Goal: Task Accomplishment & Management: Manage account settings

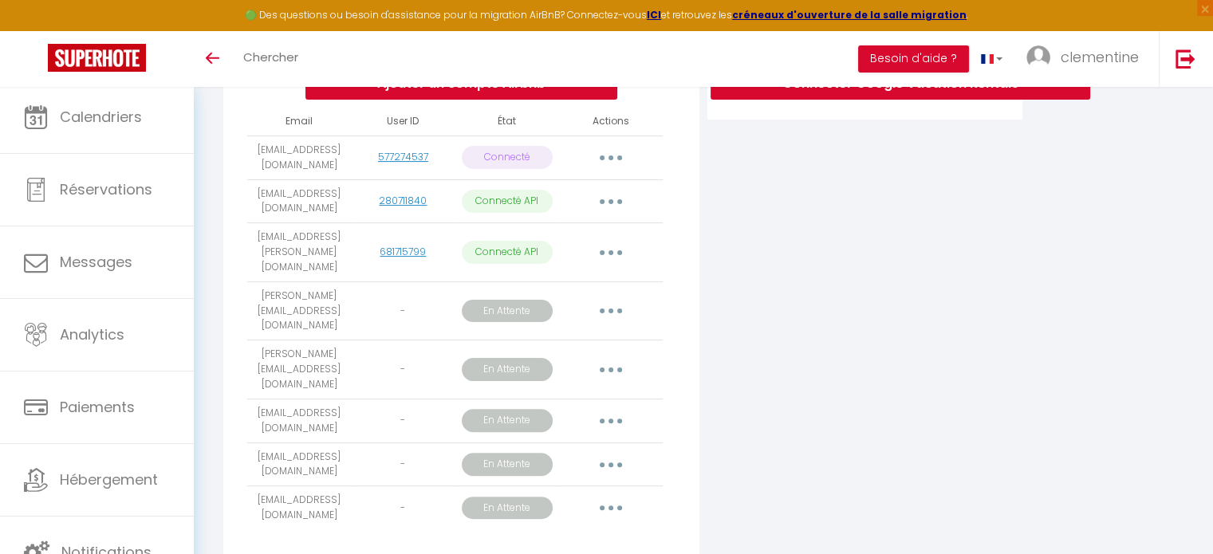
drag, startPoint x: 390, startPoint y: 104, endPoint x: 374, endPoint y: 90, distance: 21.5
click at [374, 90] on div "Ajouter un compte Airbnb Email User ID État Actions [EMAIL_ADDRESS][DOMAIN_NAME…" at bounding box center [461, 224] width 476 height 675
click at [374, 90] on button "Ajouter un compte Airbnb" at bounding box center [462, 84] width 312 height 32
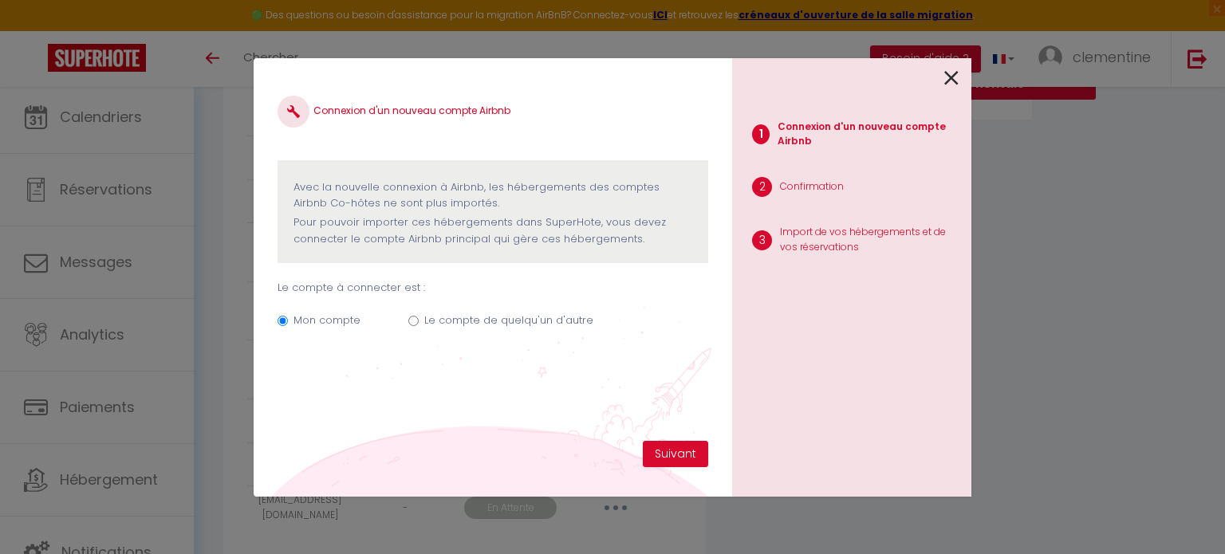
click at [494, 325] on label "Le compte de quelqu'un d'autre" at bounding box center [508, 321] width 169 height 16
click at [419, 325] on input "Le compte de quelqu'un d'autre" at bounding box center [413, 321] width 10 height 10
radio input "true"
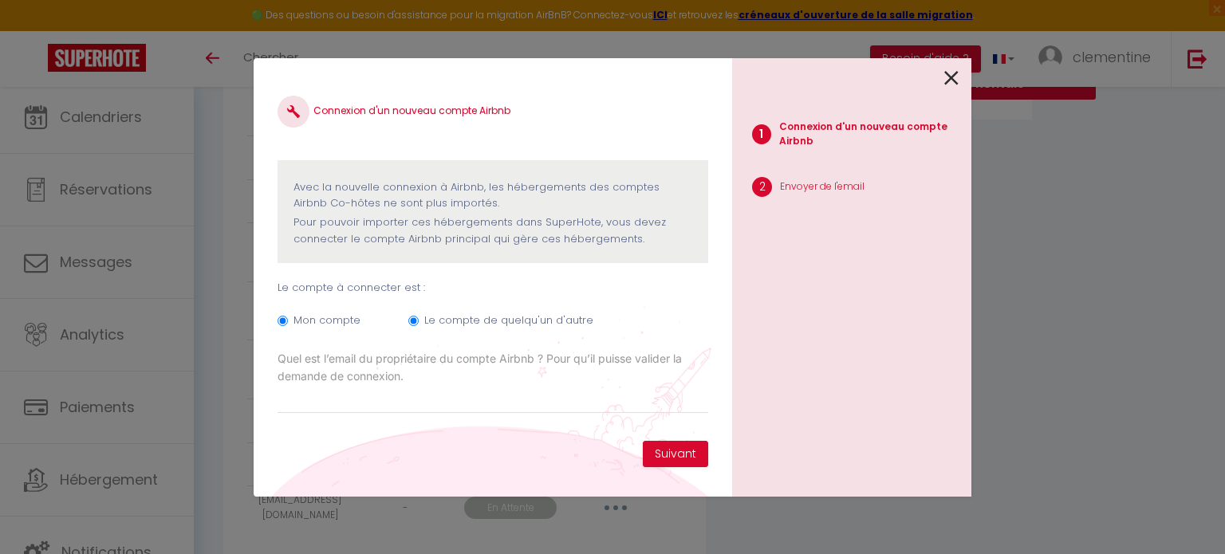
radio input "false"
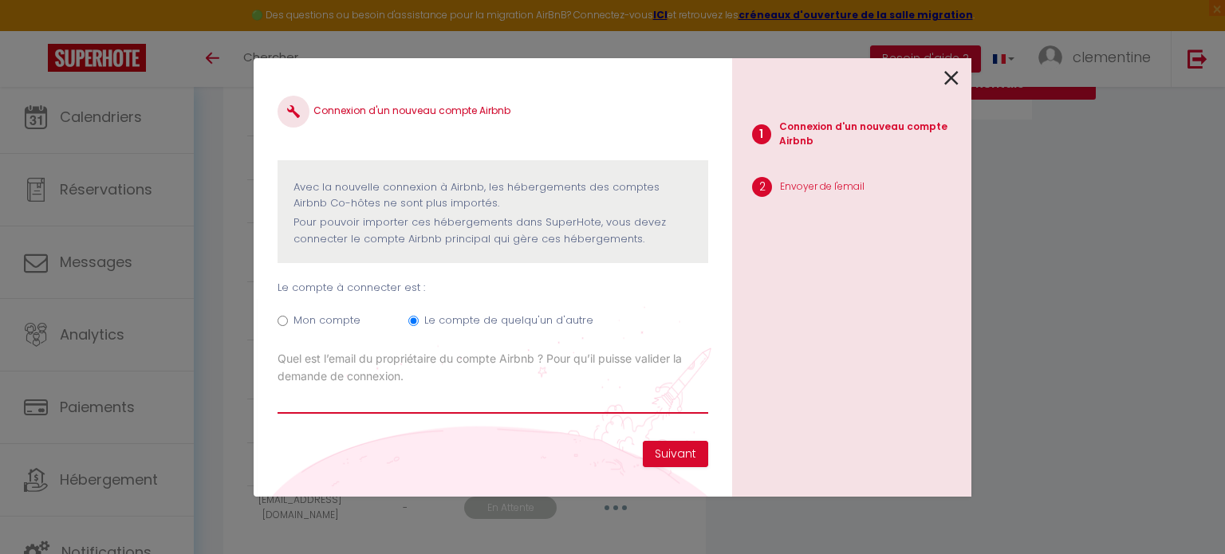
click at [530, 390] on input "Email connexion Airbnb" at bounding box center [493, 399] width 431 height 29
type input "ducatelodie@gmail.com"
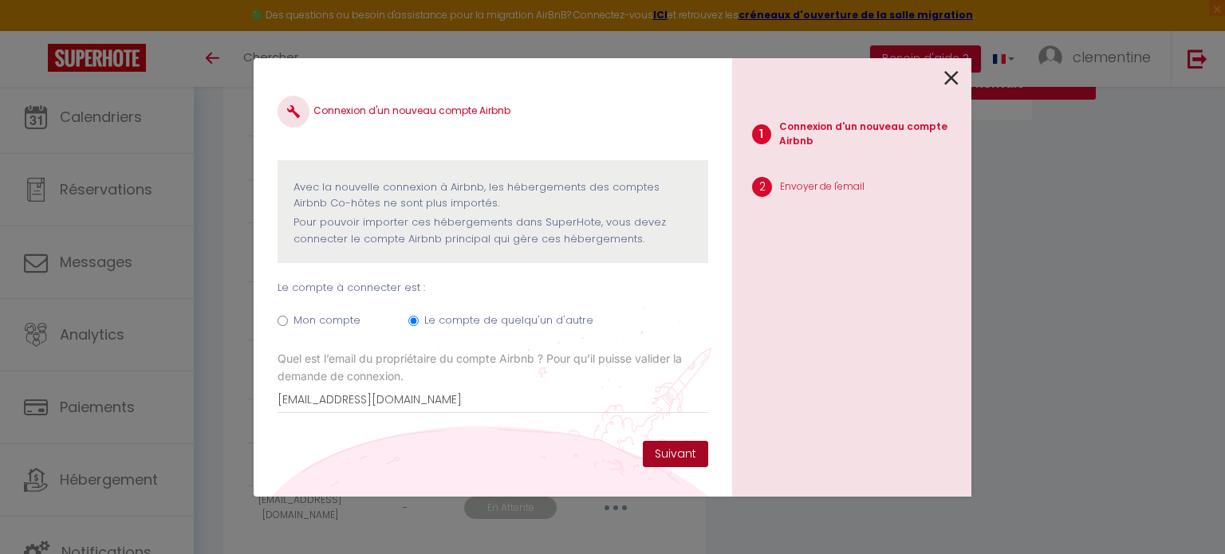
click at [666, 465] on button "Suivant" at bounding box center [675, 454] width 65 height 27
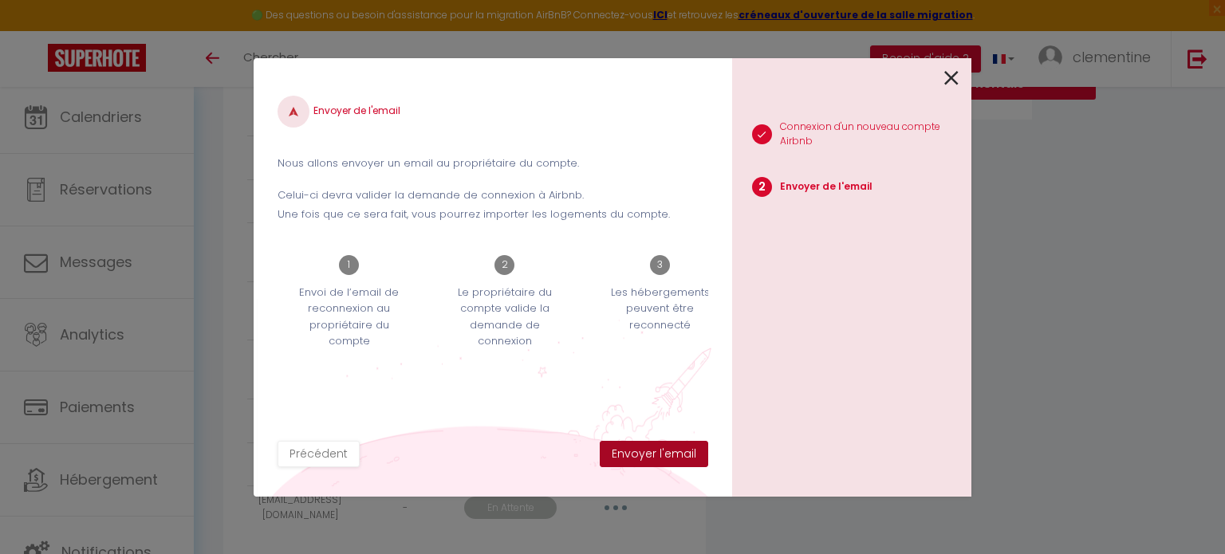
click at [666, 464] on button "Envoyer l'email" at bounding box center [654, 454] width 108 height 27
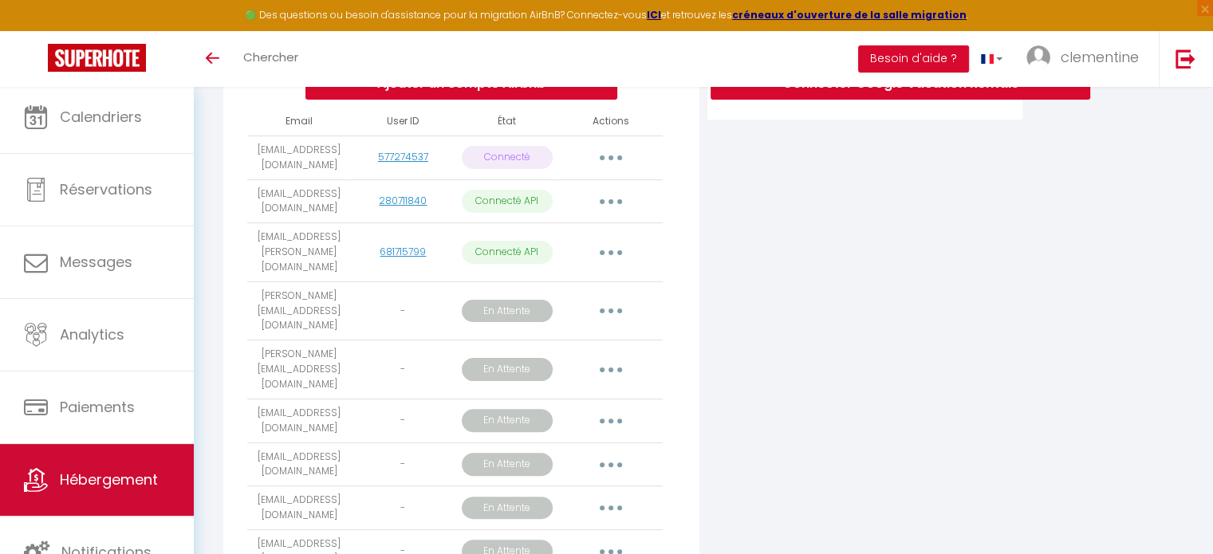
click at [150, 503] on link "Hébergement" at bounding box center [97, 480] width 194 height 72
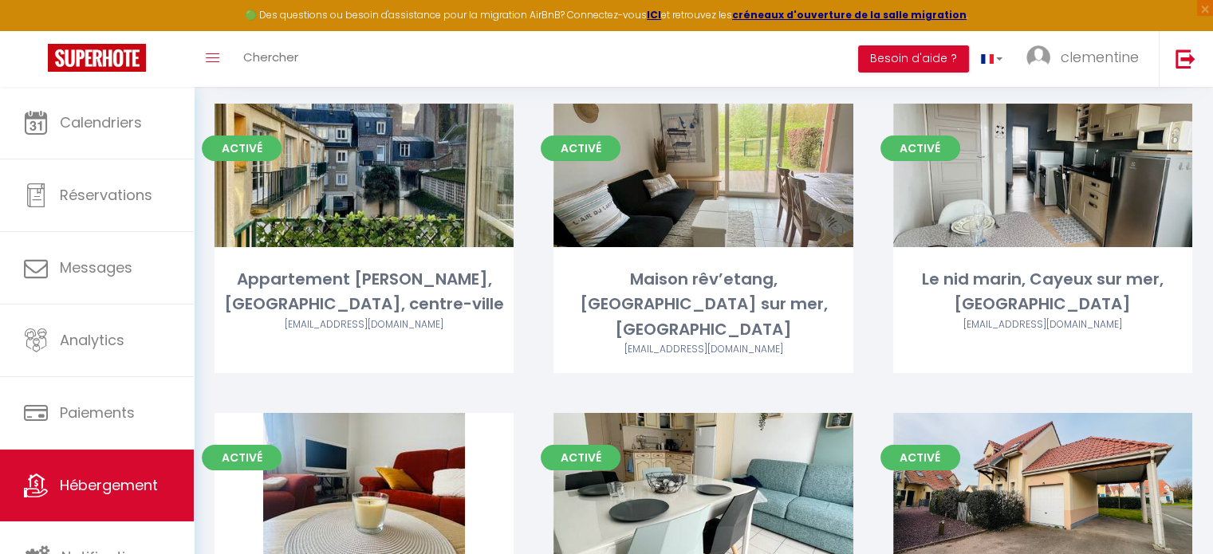
scroll to position [167, 0]
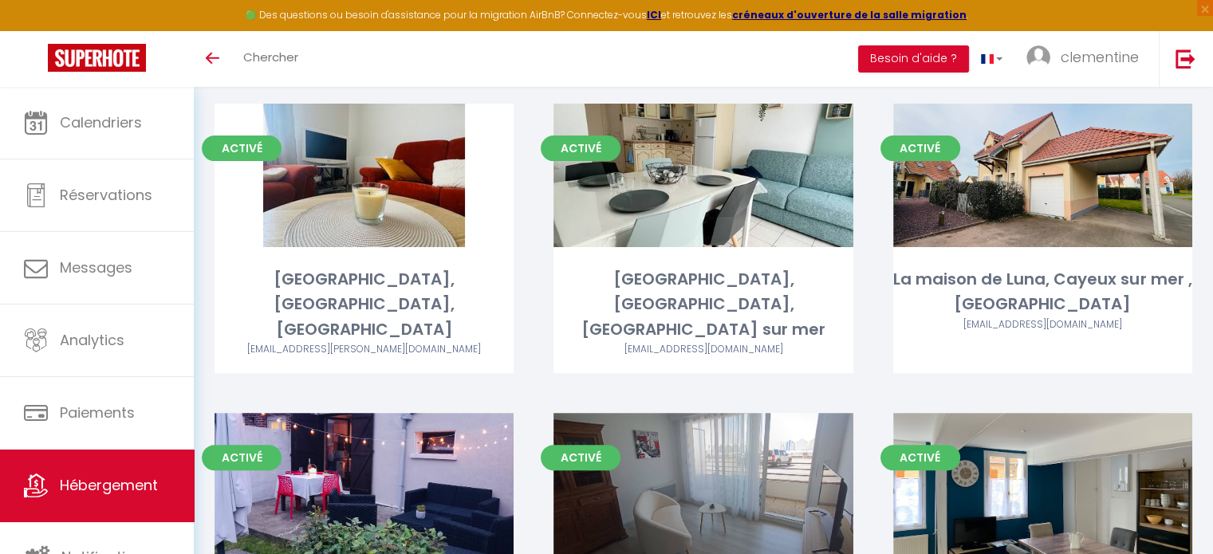
scroll to position [415, 0]
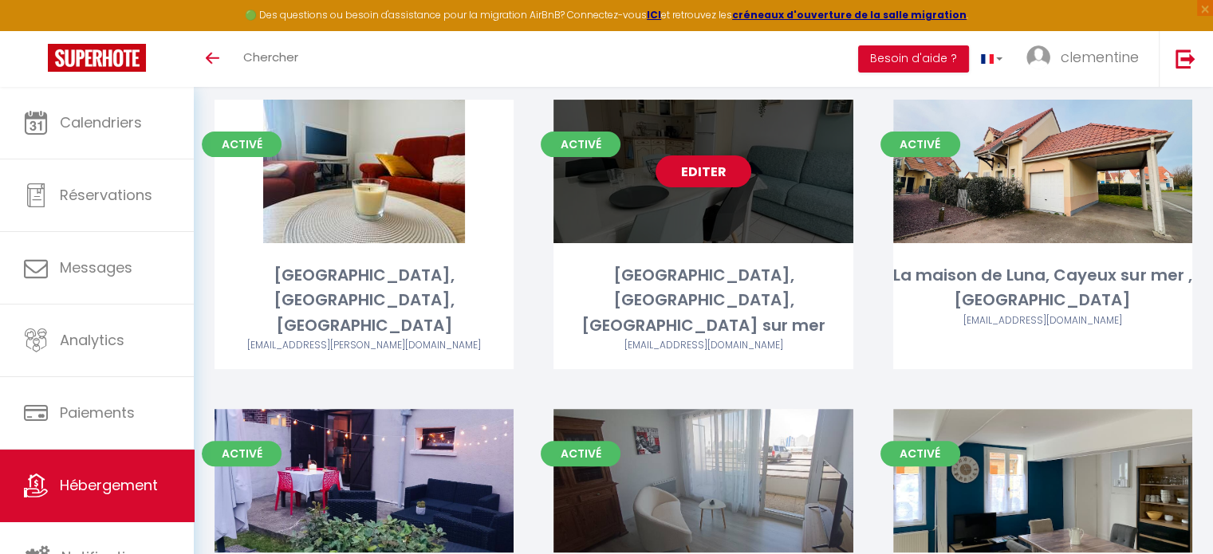
click at [706, 129] on div "Editer" at bounding box center [703, 172] width 299 height 144
click at [711, 156] on link "Editer" at bounding box center [704, 172] width 96 height 32
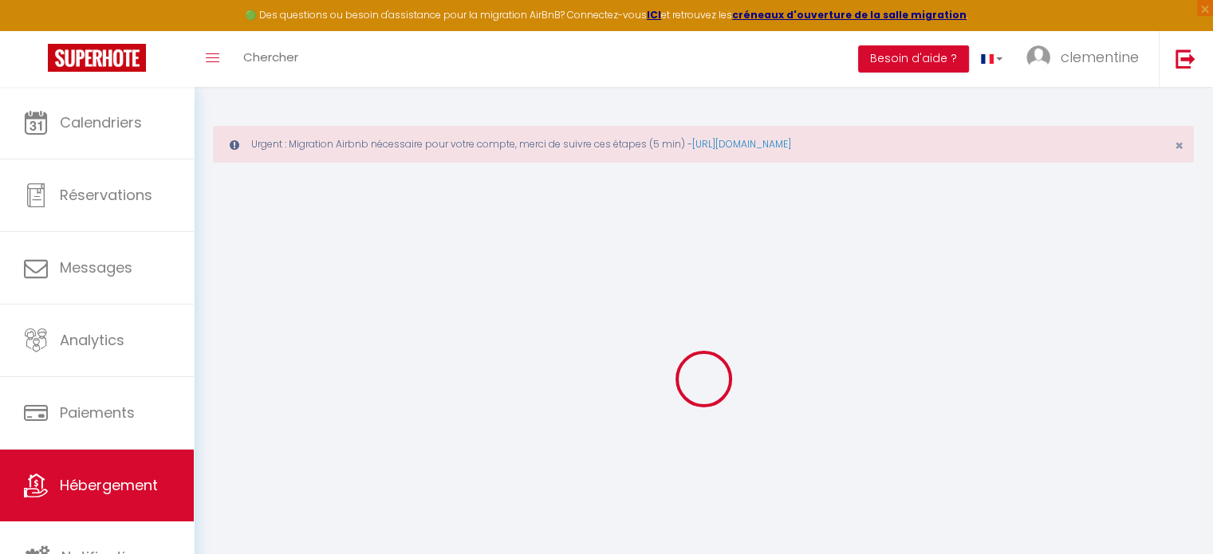
select select "+ 4 %"
select select "+ 21 %"
select select
checkbox input "false"
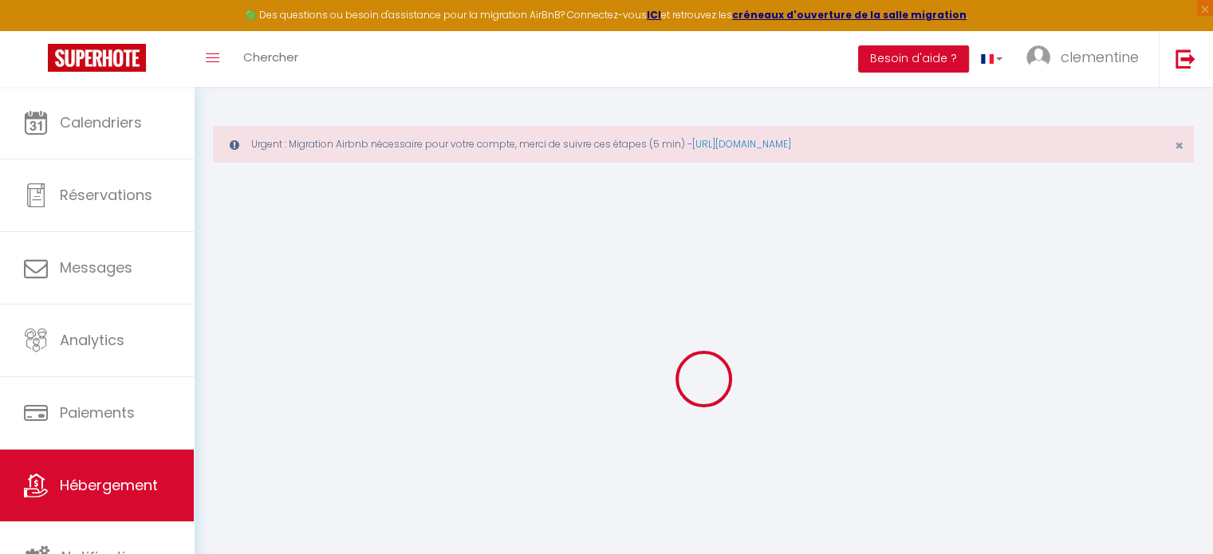
checkbox input "false"
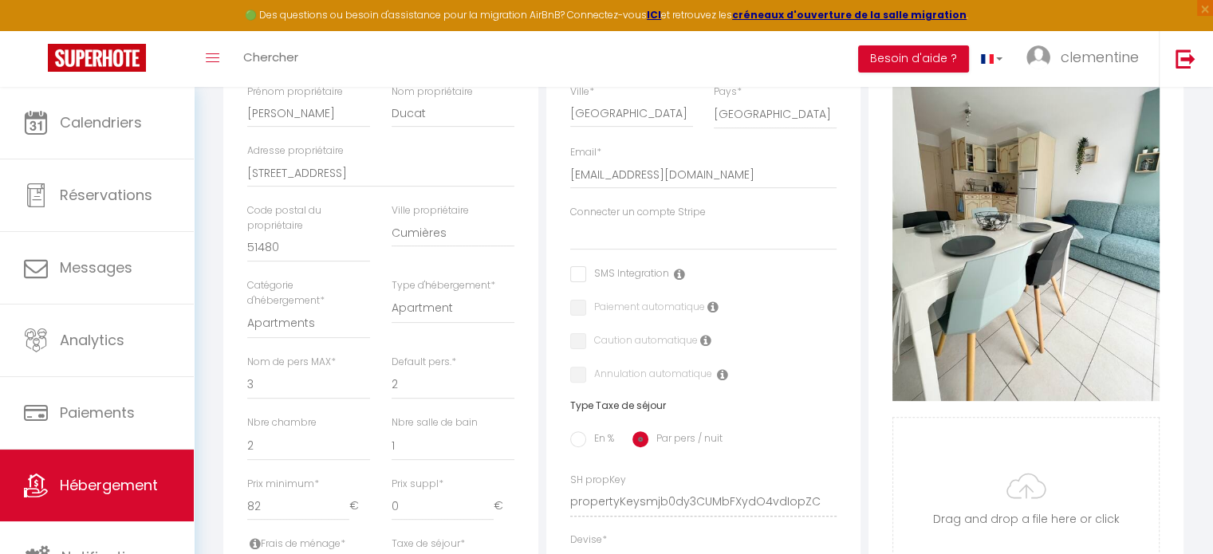
scroll to position [69, 0]
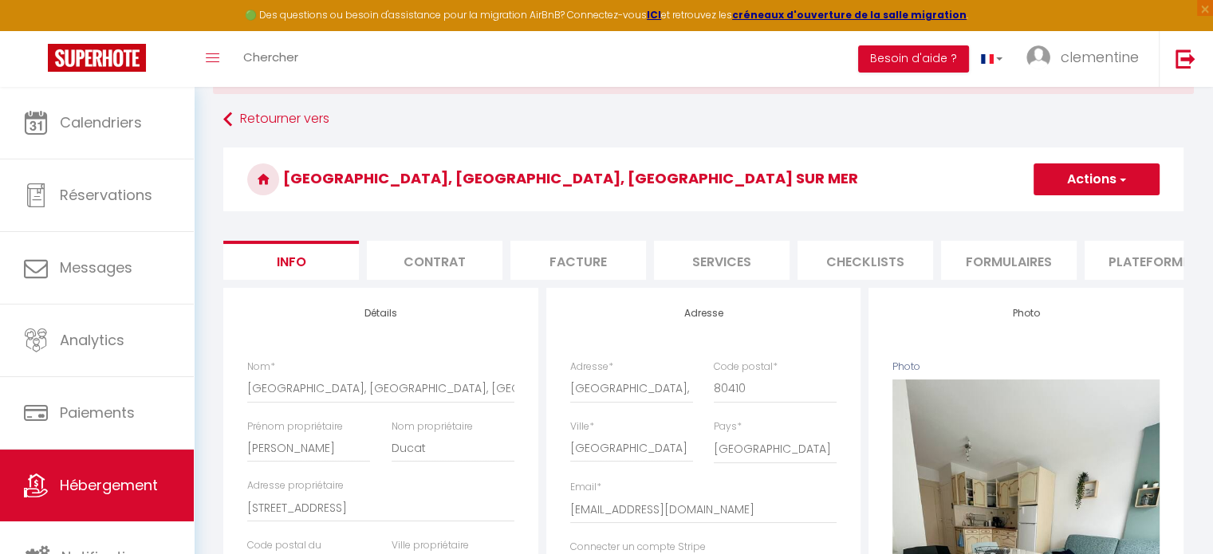
click at [1112, 268] on li "Plateformes" at bounding box center [1153, 260] width 136 height 39
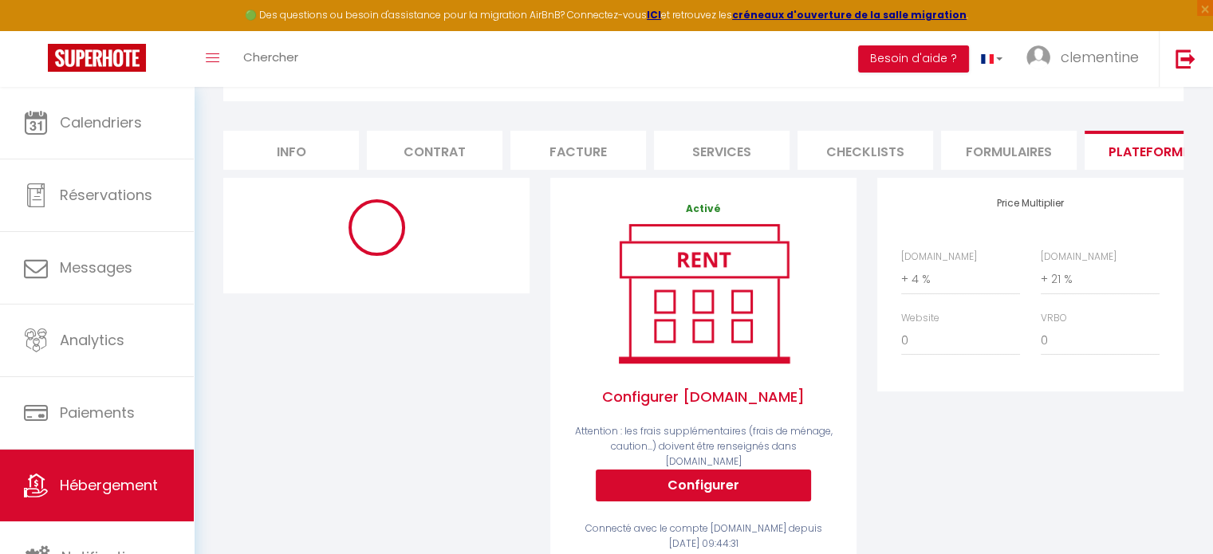
scroll to position [176, 0]
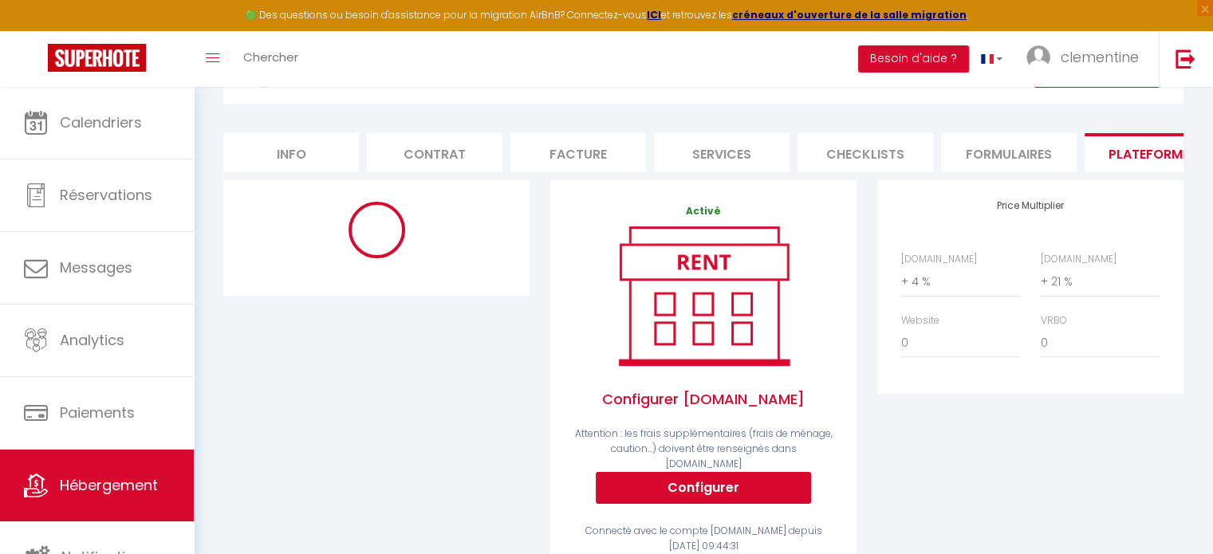
select select "365"
select select "EUR"
select select
select select "19420-1360841126259367511"
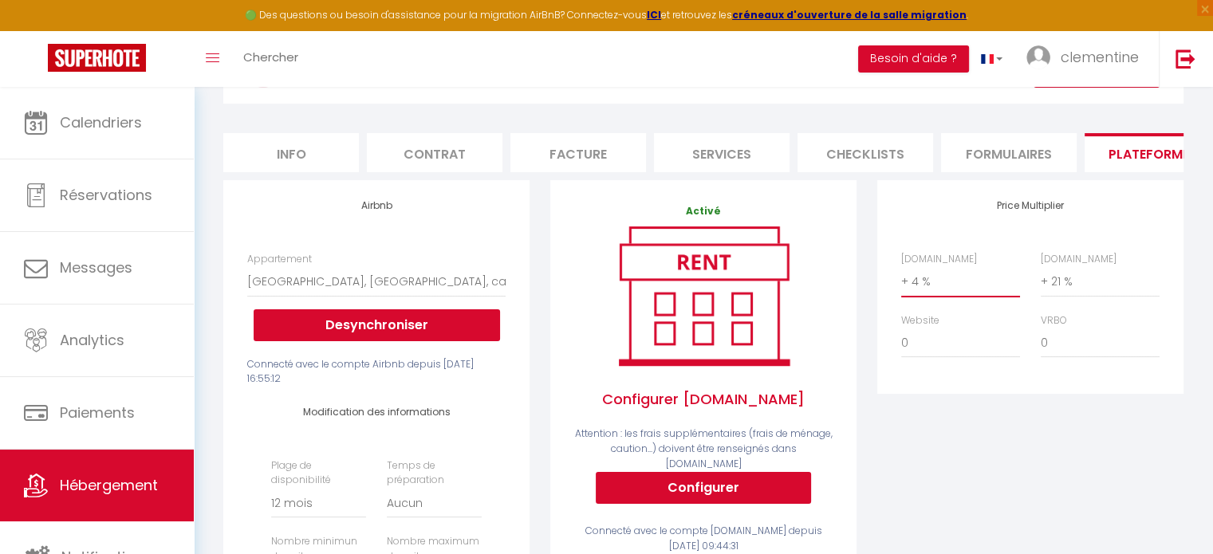
click at [912, 283] on select "0 + 1 % + 2 % + 3 % + 4 % + 5 % + 6 % + 7 % + 8 % + 9 %" at bounding box center [960, 281] width 119 height 30
select select "+ 20 %"
click at [901, 278] on select "0 + 1 % + 2 % + 3 % + 4 % + 5 % + 6 % + 7 % + 8 % + 9 %" at bounding box center [960, 281] width 119 height 30
select select
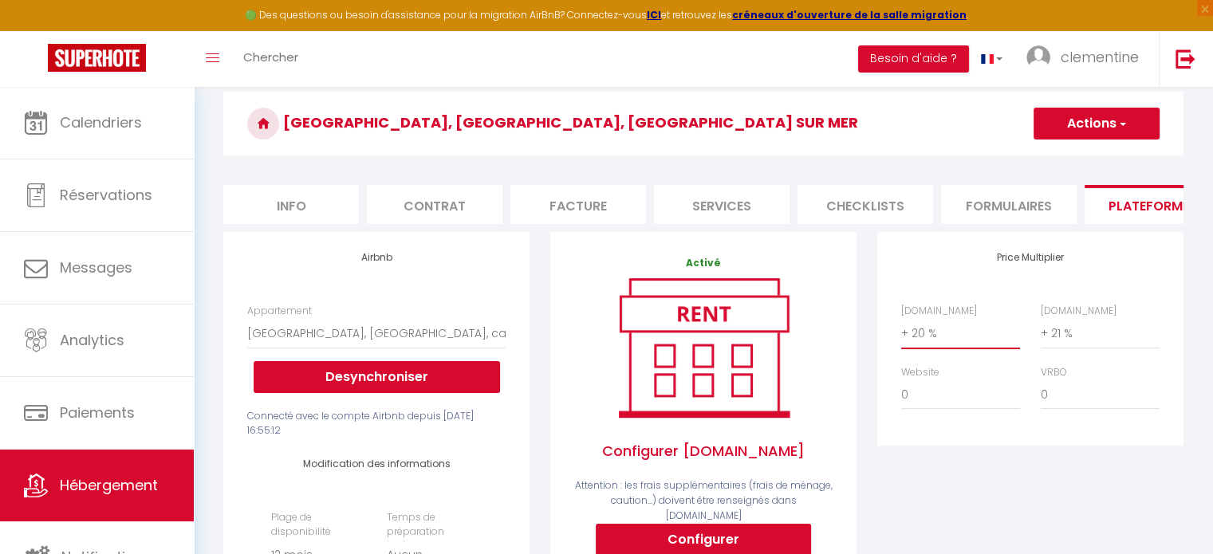
scroll to position [0, 0]
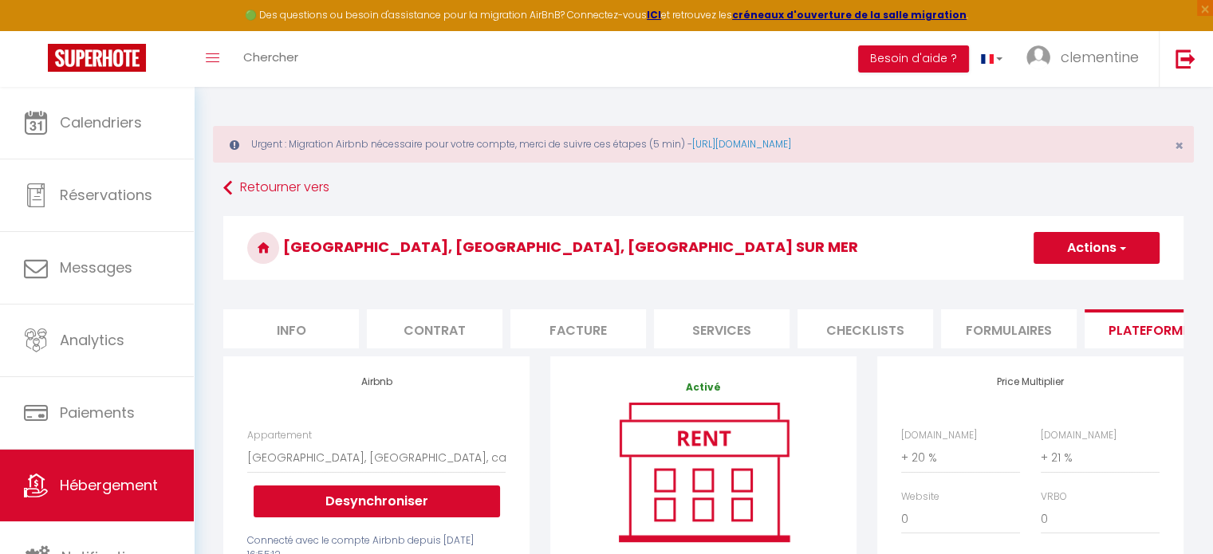
click at [1142, 246] on button "Actions" at bounding box center [1097, 248] width 126 height 32
click at [1094, 285] on link "Enregistrer" at bounding box center [1096, 283] width 126 height 21
select select "365"
select select "EUR"
select select
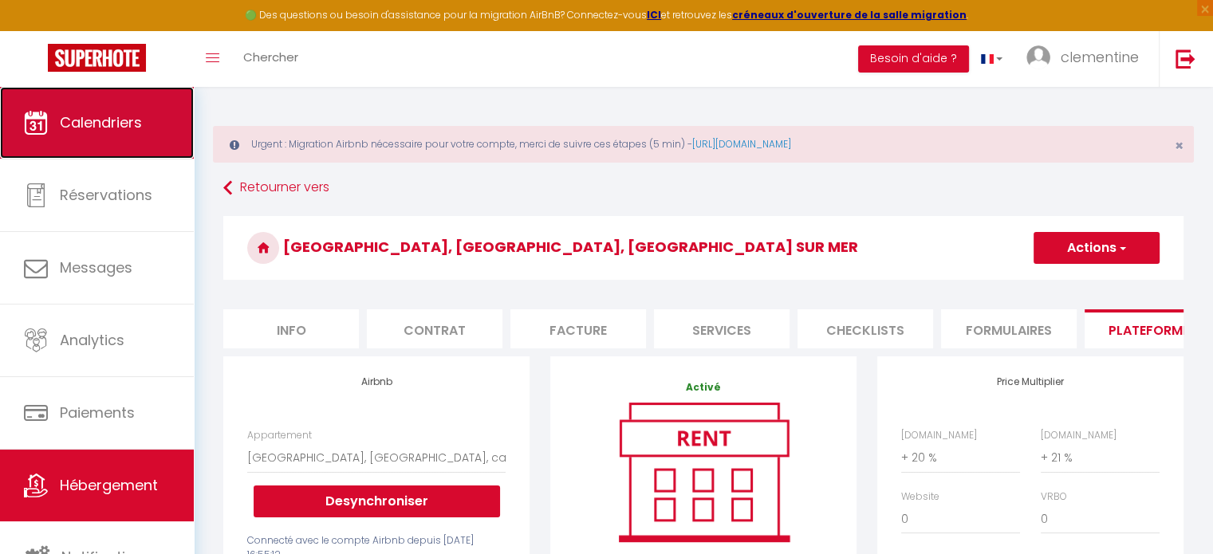
click at [78, 149] on link "Calendriers" at bounding box center [97, 123] width 194 height 72
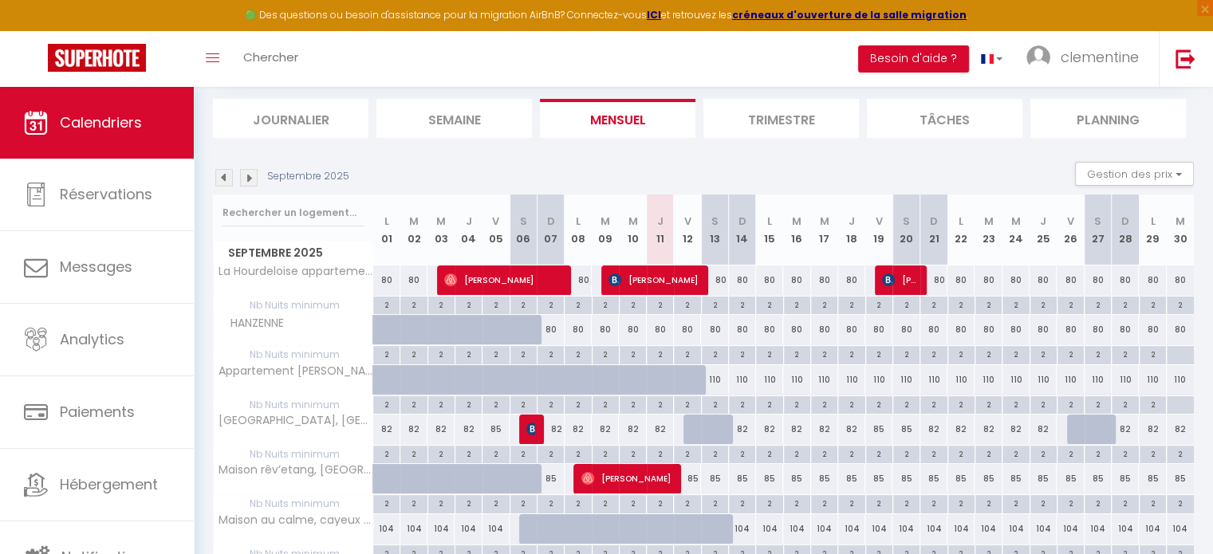
scroll to position [169, 0]
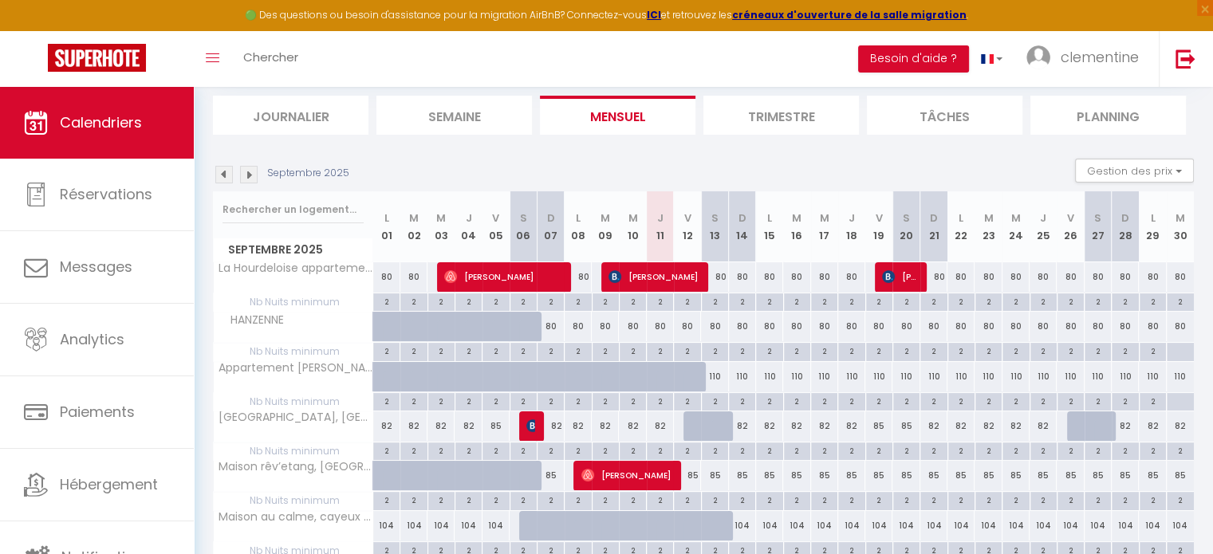
click at [699, 420] on div at bounding box center [697, 427] width 27 height 30
type input "85"
type input "Ven 12 Septembre 2025"
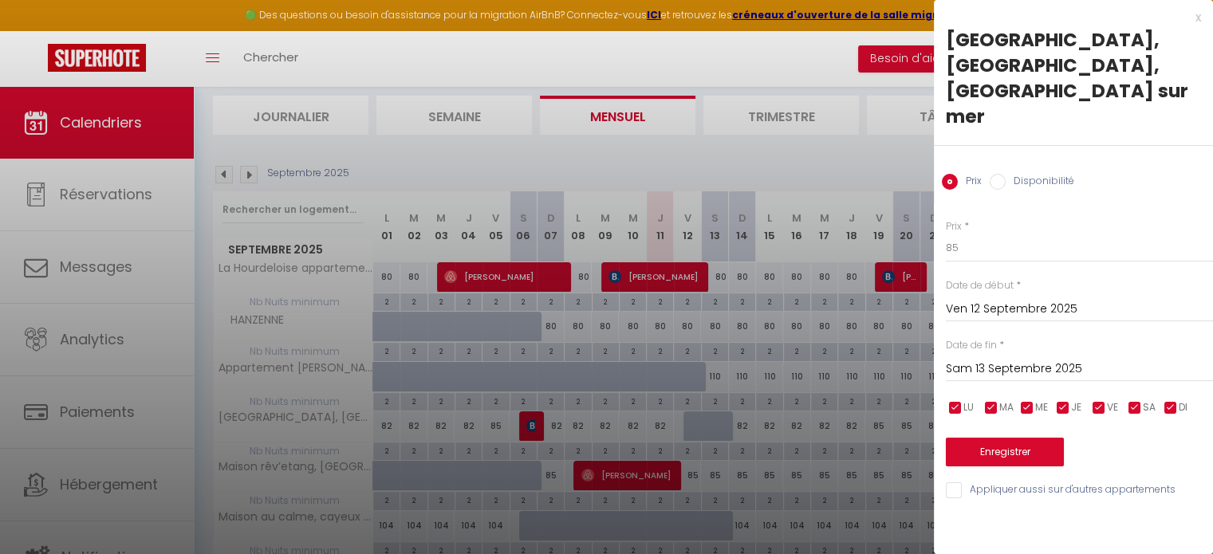
click at [1031, 359] on input "Sam 13 Septembre 2025" at bounding box center [1079, 369] width 267 height 21
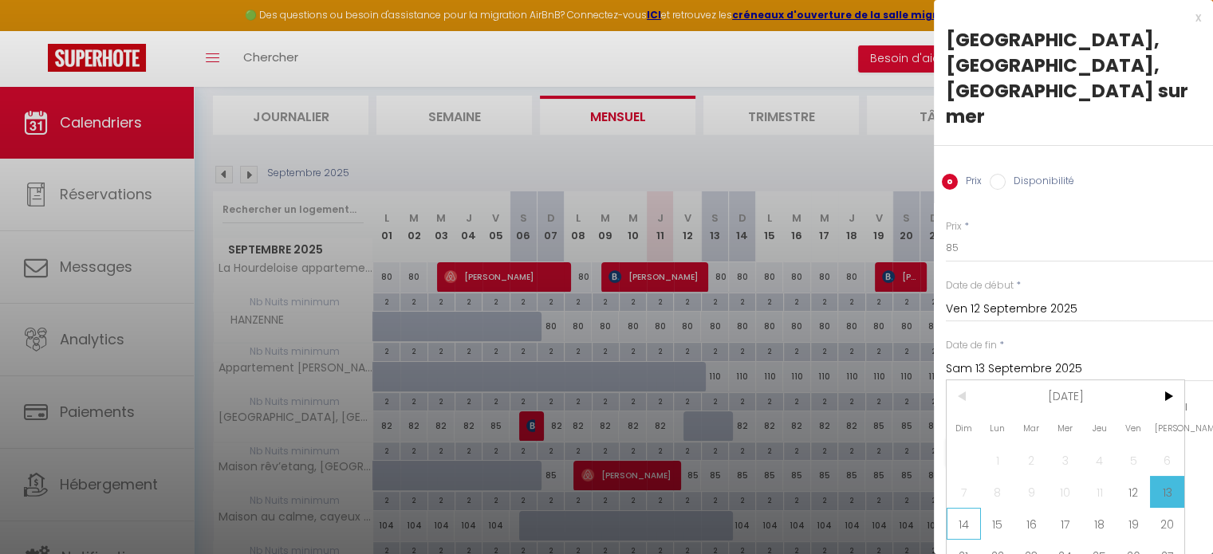
click at [967, 508] on span "14" at bounding box center [964, 524] width 34 height 32
type input "Dim 14 Septembre 2025"
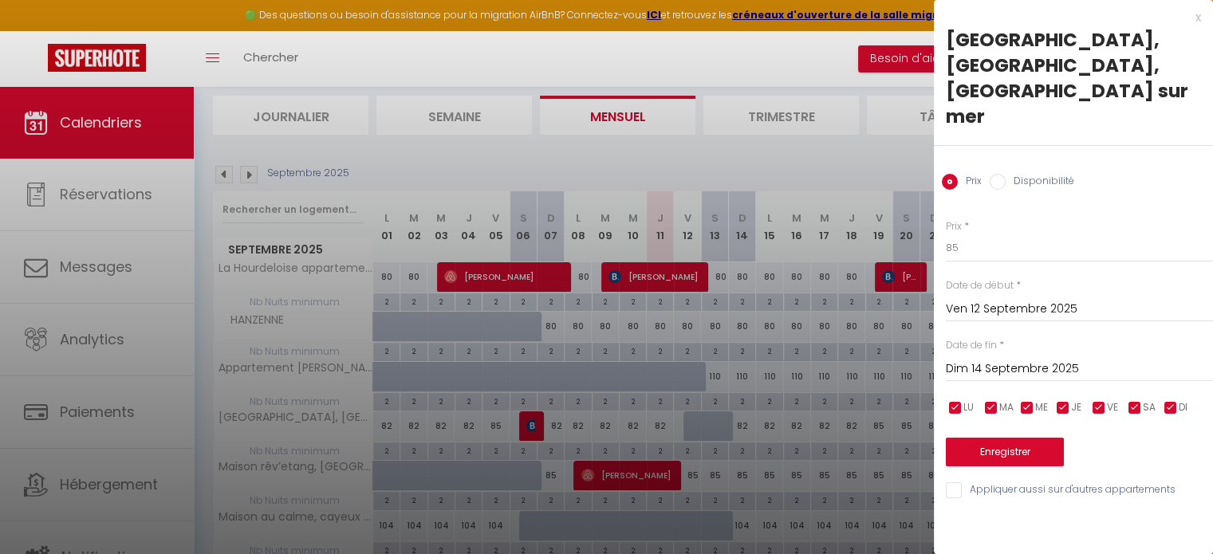
click at [1000, 174] on input "Disponibilité" at bounding box center [998, 182] width 16 height 16
radio input "true"
radio input "false"
click at [1006, 440] on button "Enregistrer" at bounding box center [1005, 454] width 118 height 29
